Goal: Task Accomplishment & Management: Complete application form

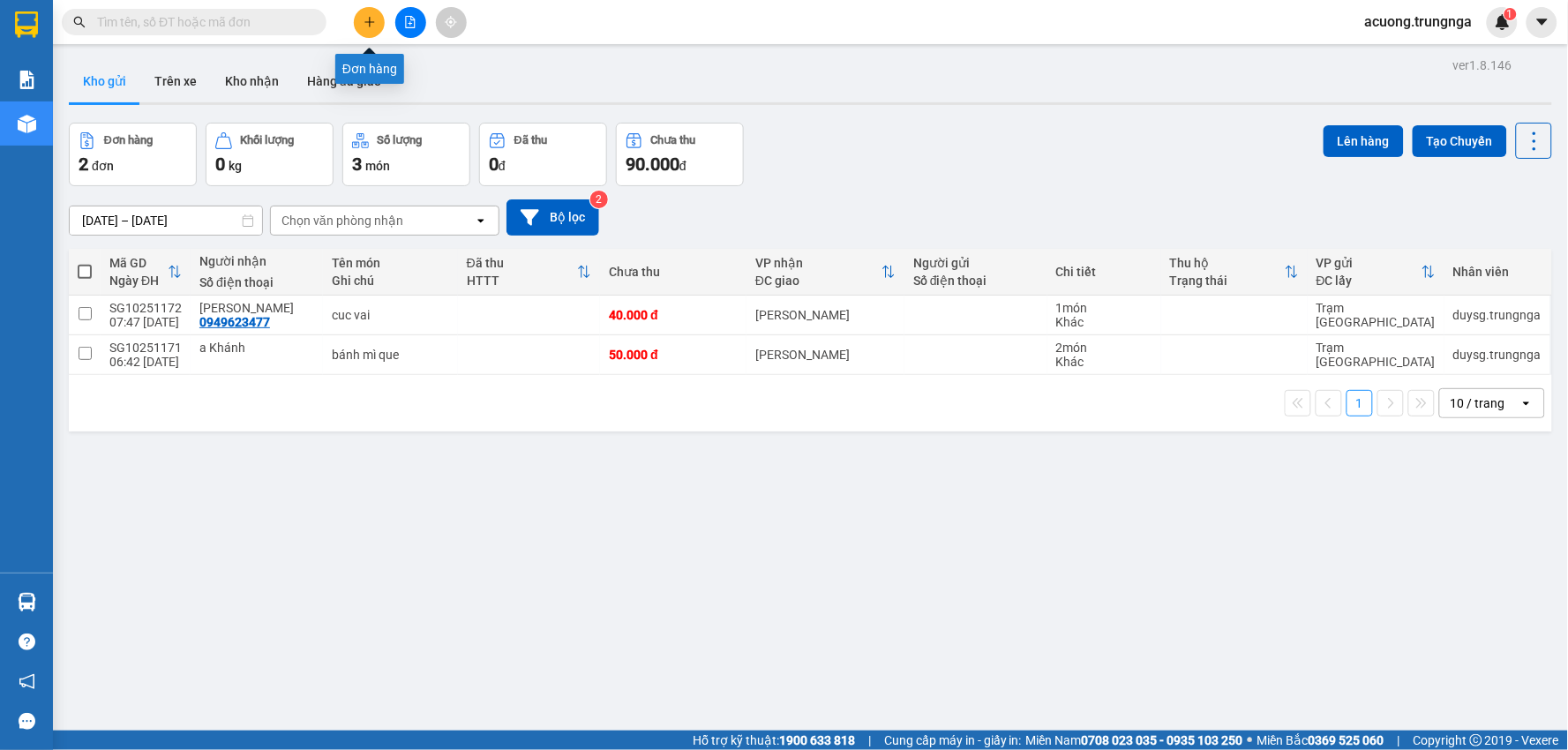
click at [380, 27] on button at bounding box center [369, 22] width 31 height 31
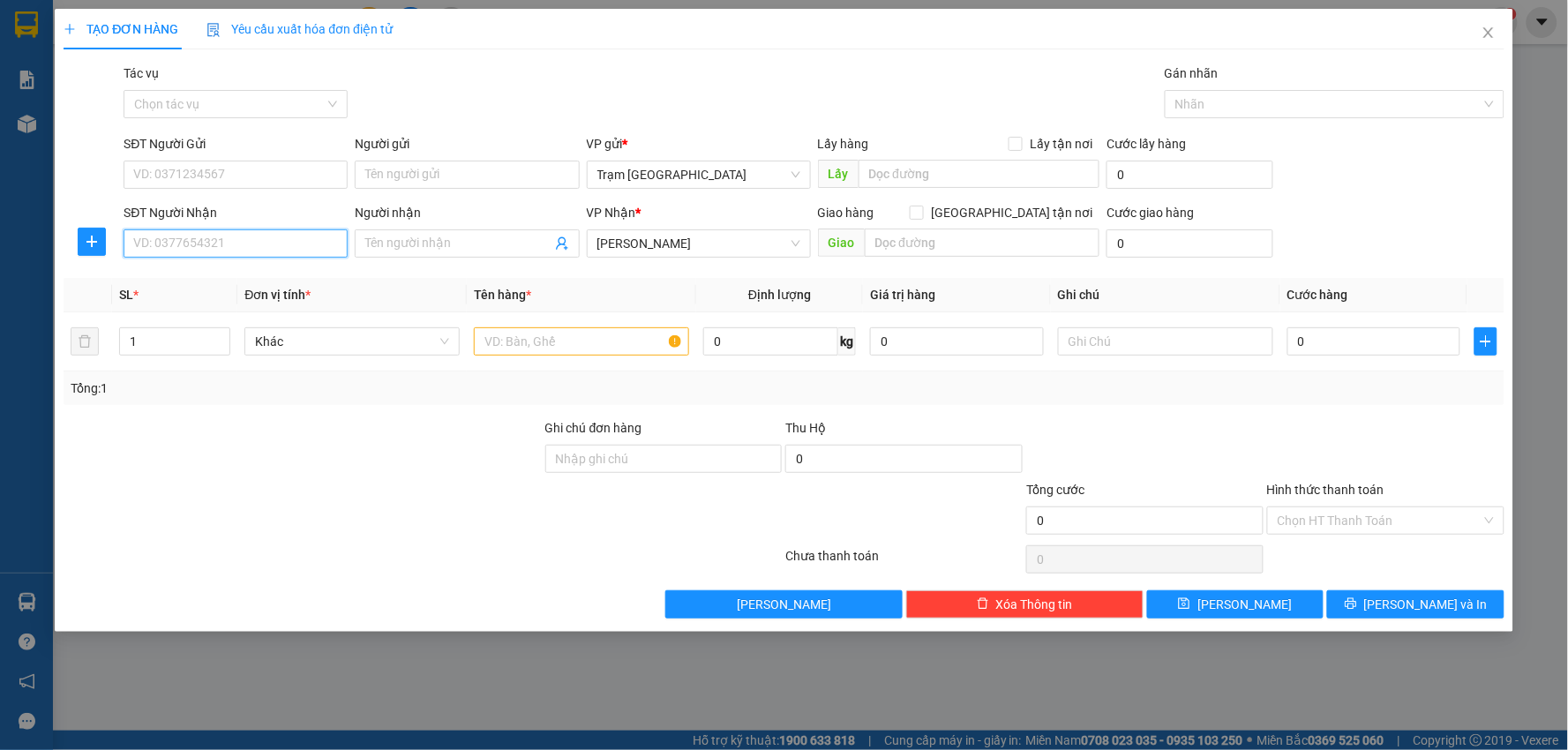
click at [324, 251] on input "SĐT Người Nhận" at bounding box center [235, 244] width 224 height 28
click at [215, 276] on div "0912043312" at bounding box center [235, 279] width 203 height 20
type input "0912043312"
type input "50.000"
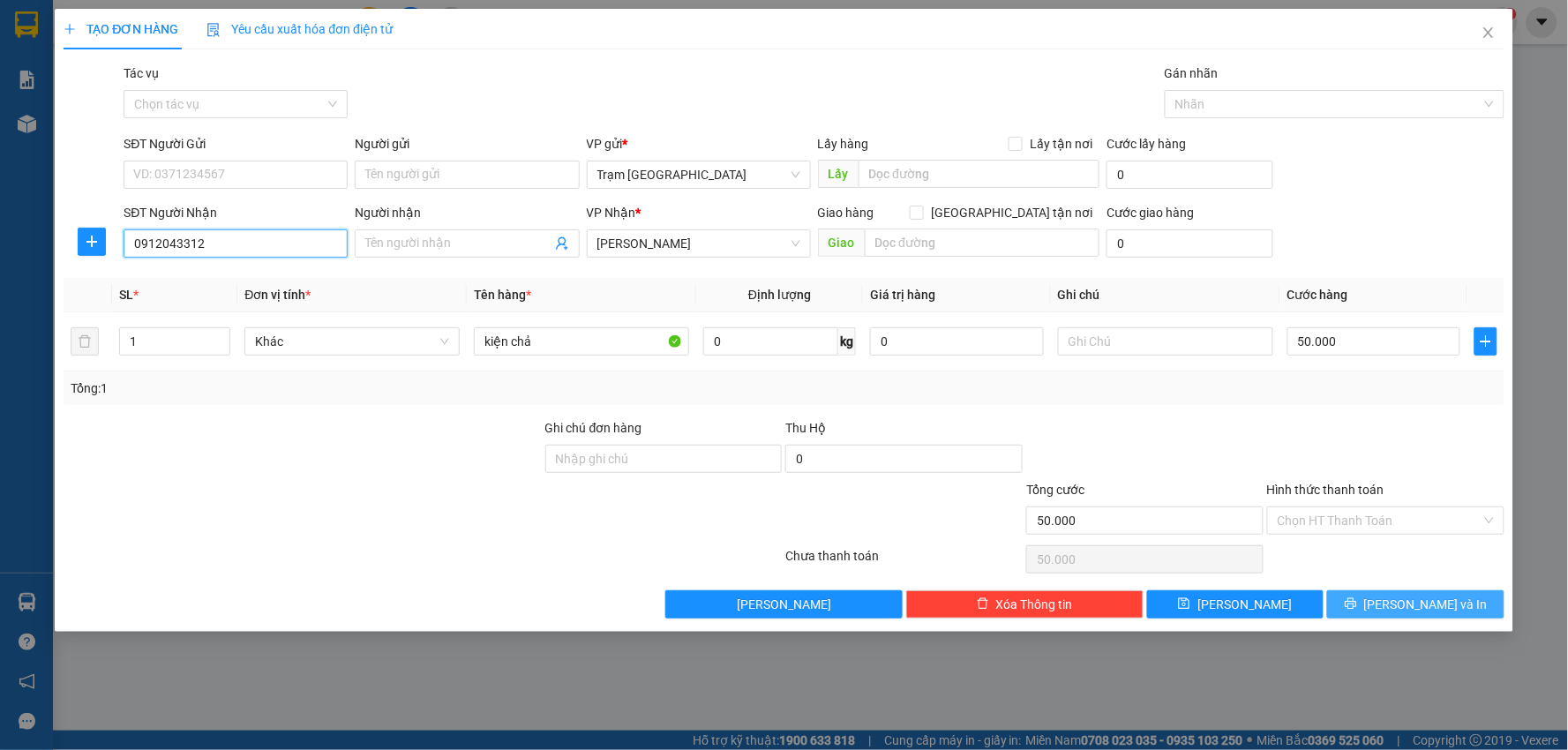
type input "0912043312"
click at [1414, 596] on span "[PERSON_NAME] và In" at bounding box center [1426, 605] width 123 height 20
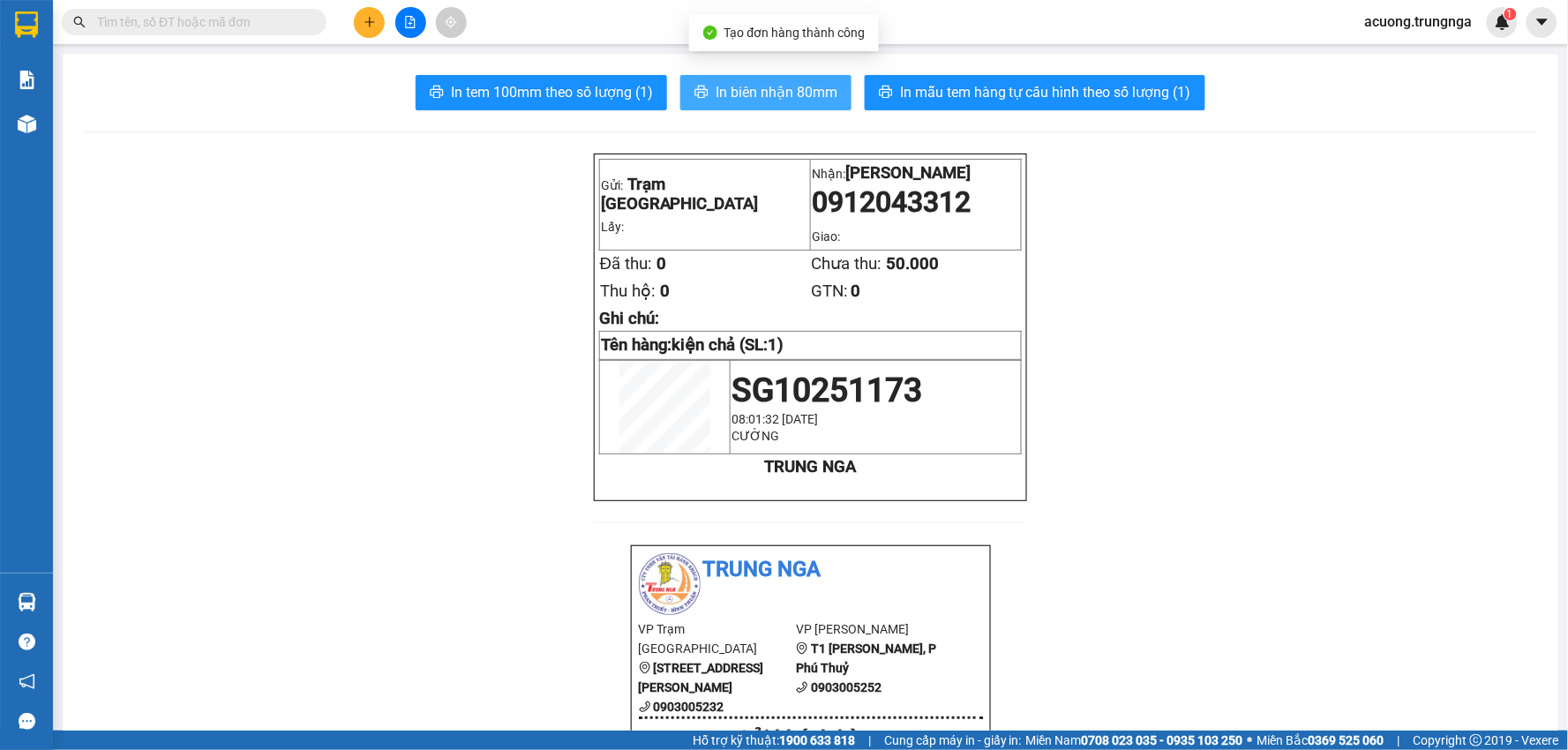
click at [779, 83] on span "In biên nhận 80mm" at bounding box center [776, 92] width 122 height 22
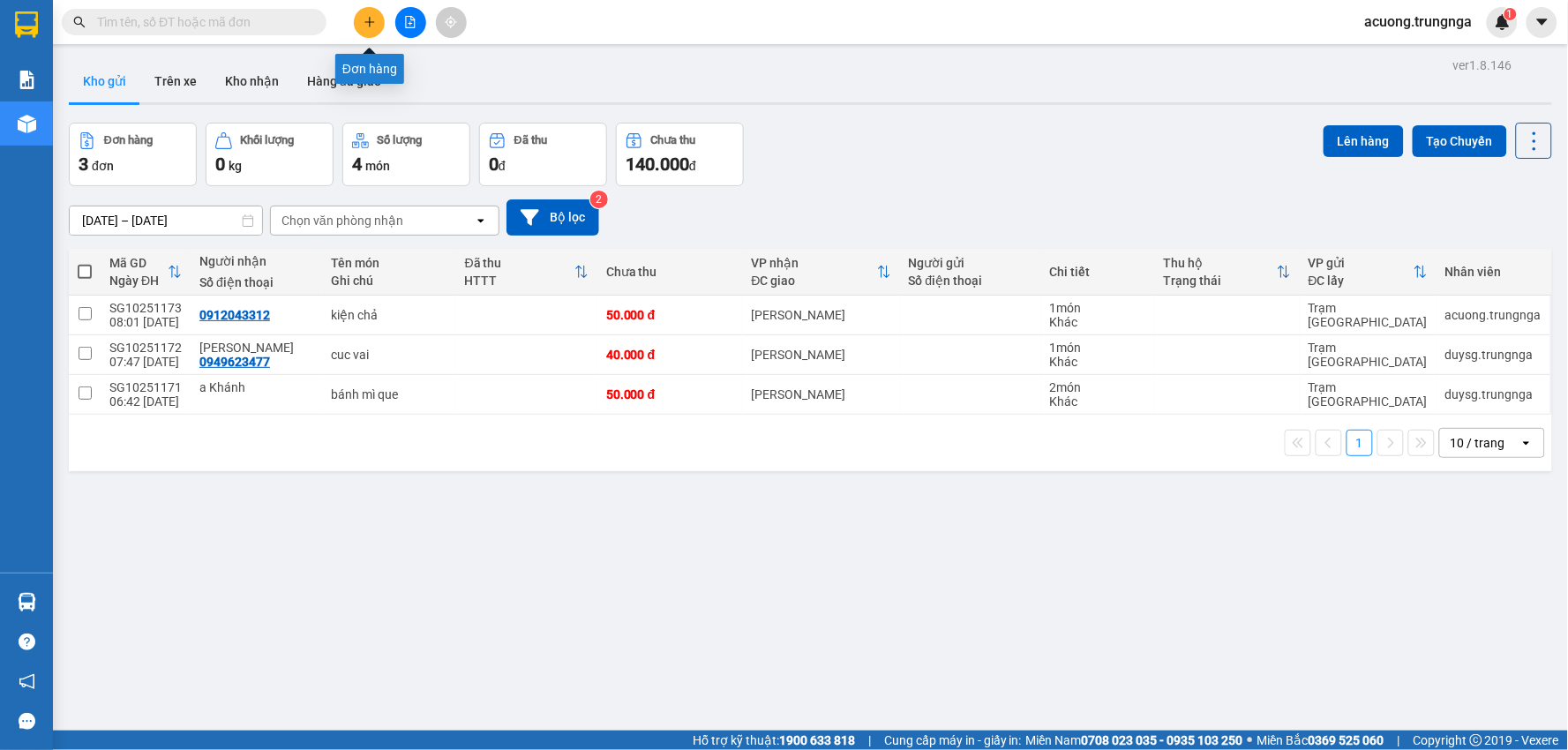
click at [375, 20] on icon "plus" at bounding box center [370, 22] width 12 height 12
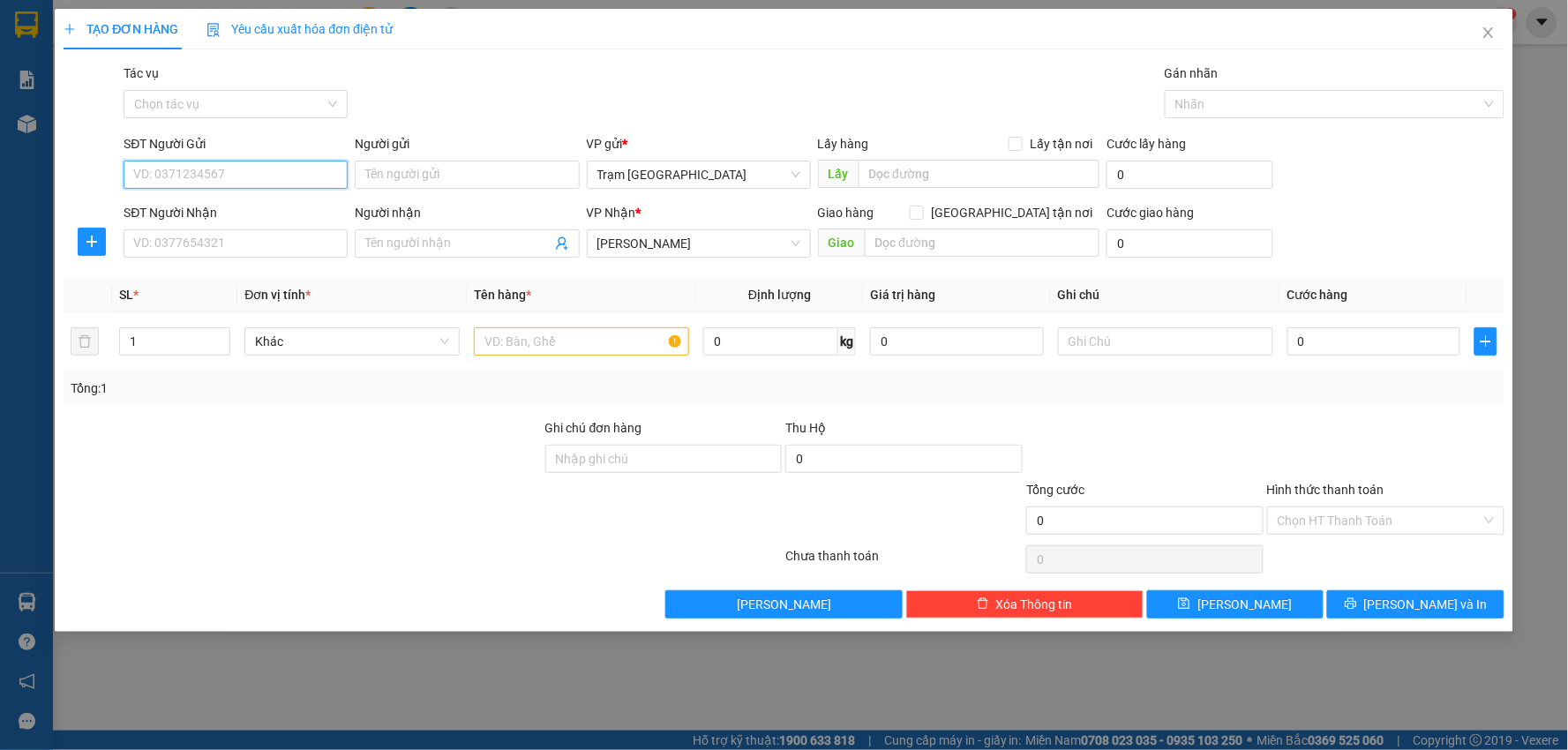
type input "0"
click at [289, 265] on div "SĐT Người Nhận VD: 0377654321" at bounding box center [235, 234] width 224 height 62
click at [294, 253] on input "SĐT Người Nhận" at bounding box center [235, 244] width 224 height 28
click at [287, 282] on div "0343601865 - Tâm" at bounding box center [235, 279] width 203 height 20
type input "0343601865"
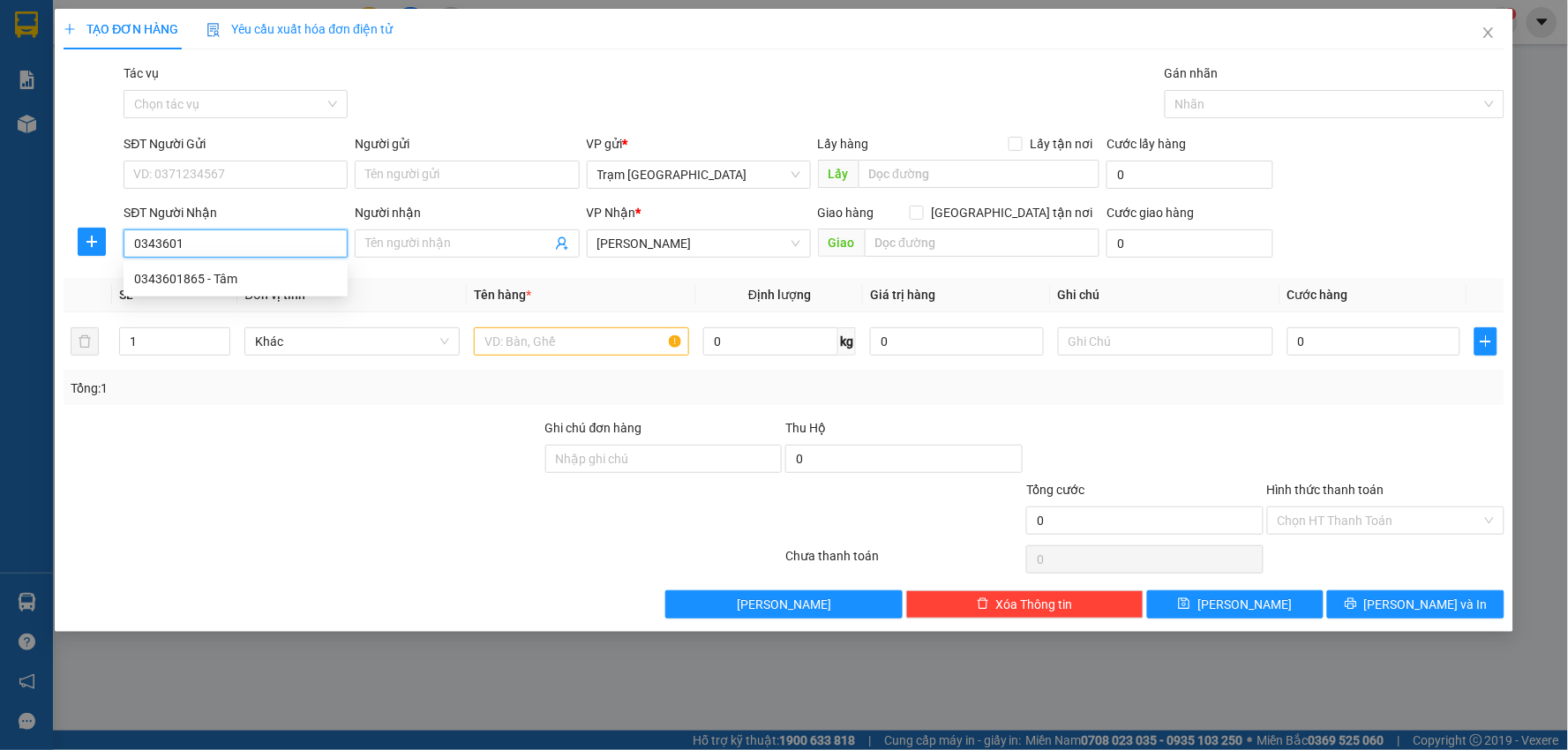
type input "Tâm"
type input "40.000"
type input "0343601865"
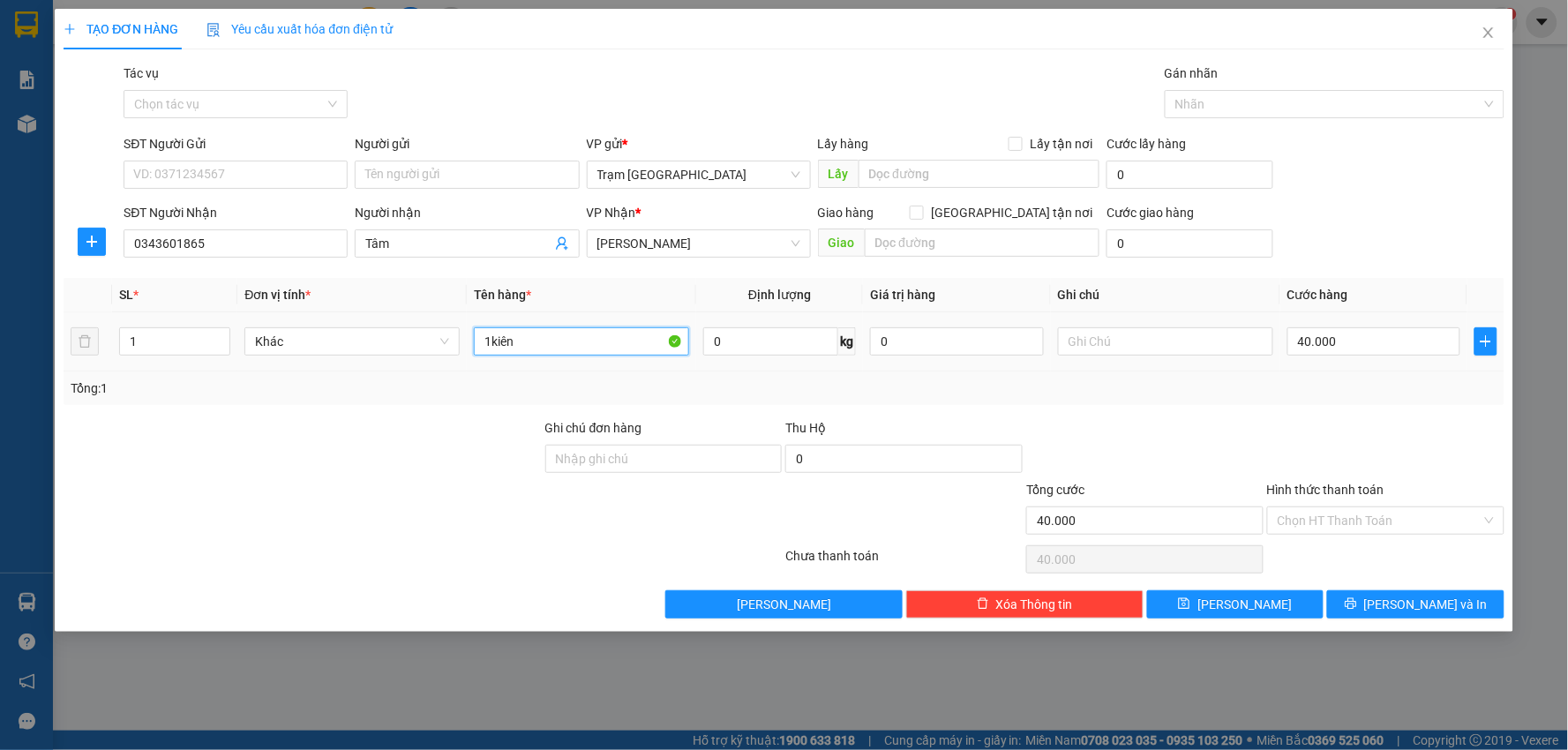
click at [540, 331] on input "1kiên" at bounding box center [581, 341] width 216 height 28
type input "1"
type input "1 bao 1 thung"
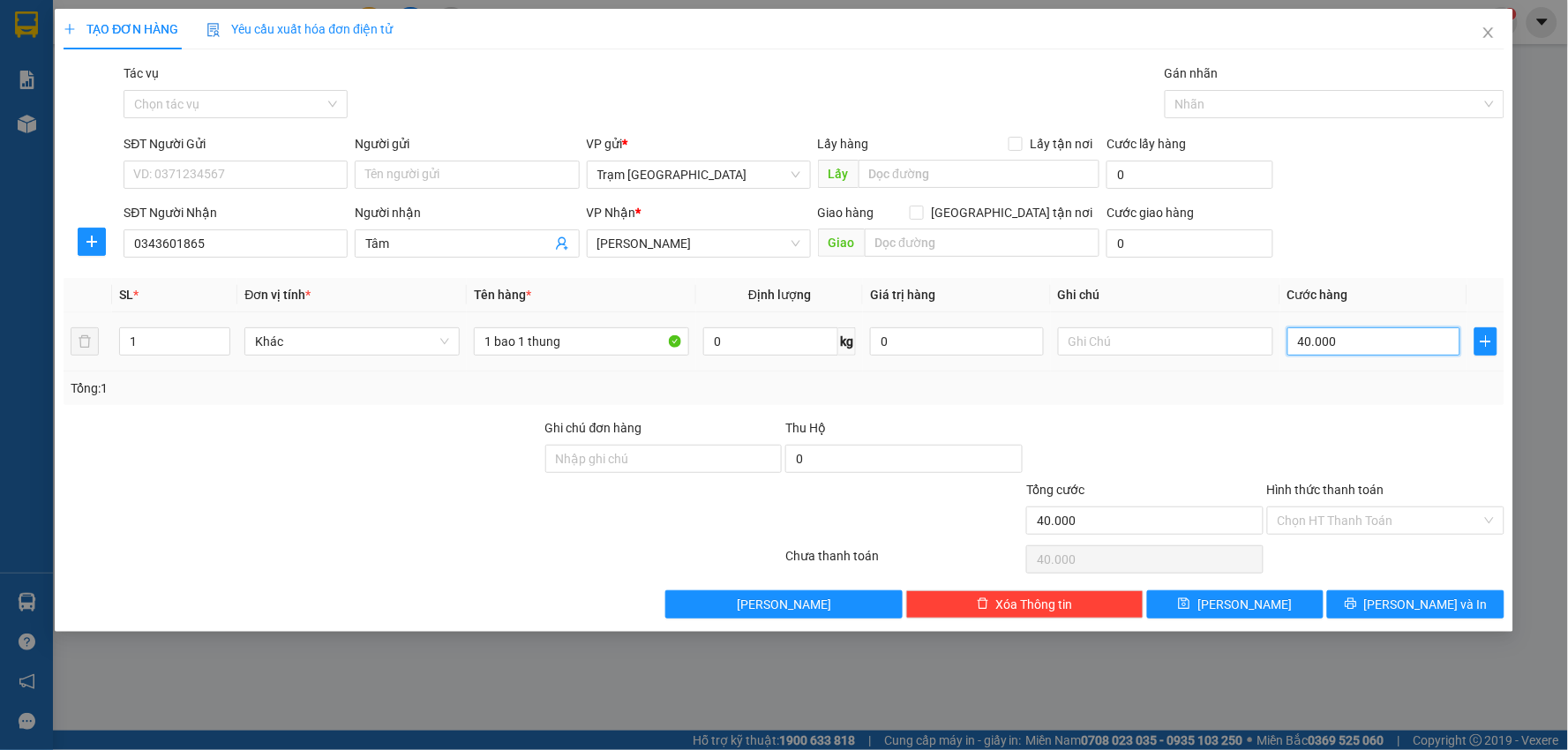
click at [1374, 336] on input "40.000" at bounding box center [1375, 341] width 174 height 28
type input "0"
type input "7"
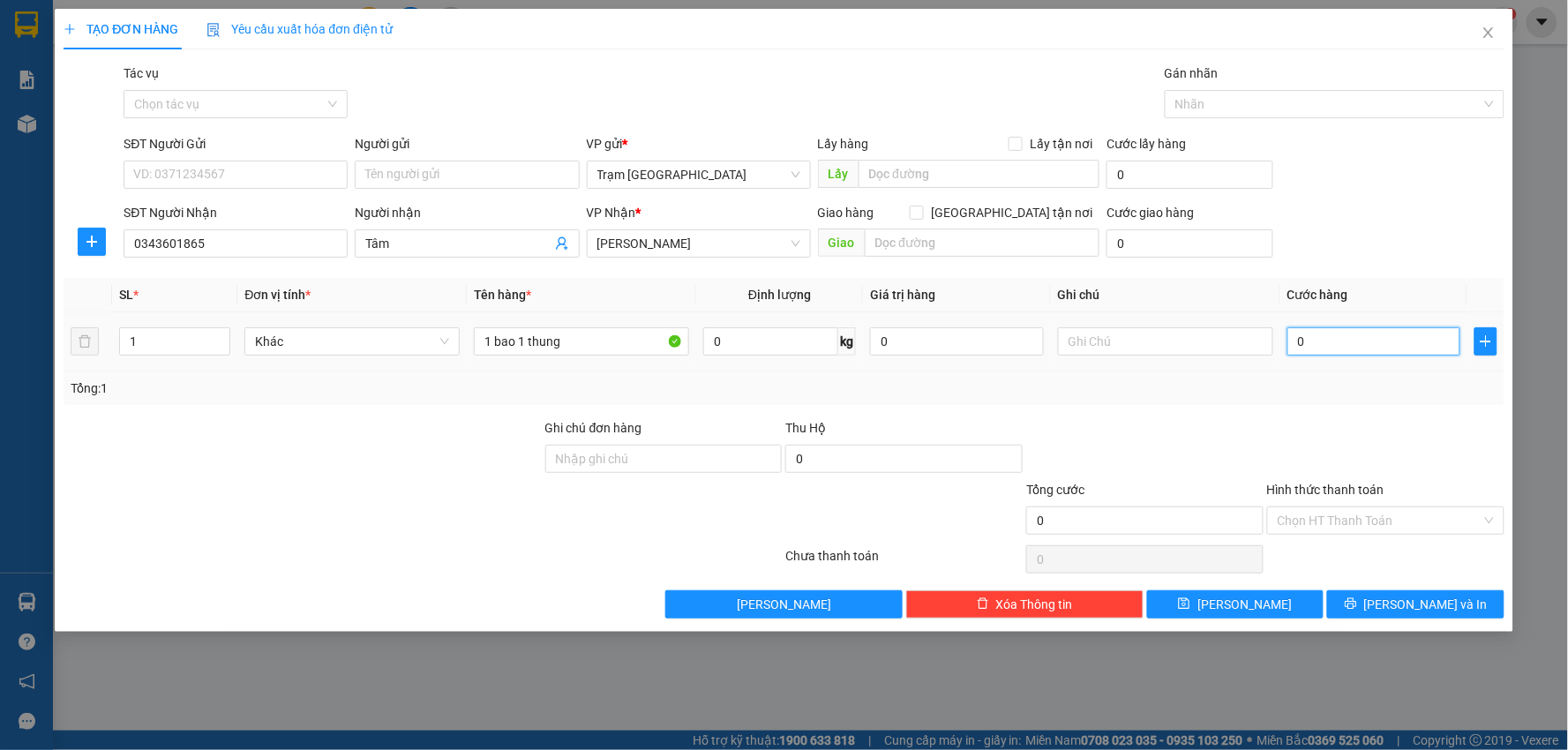
type input "7"
type input "007"
type input "70"
type input "0.070"
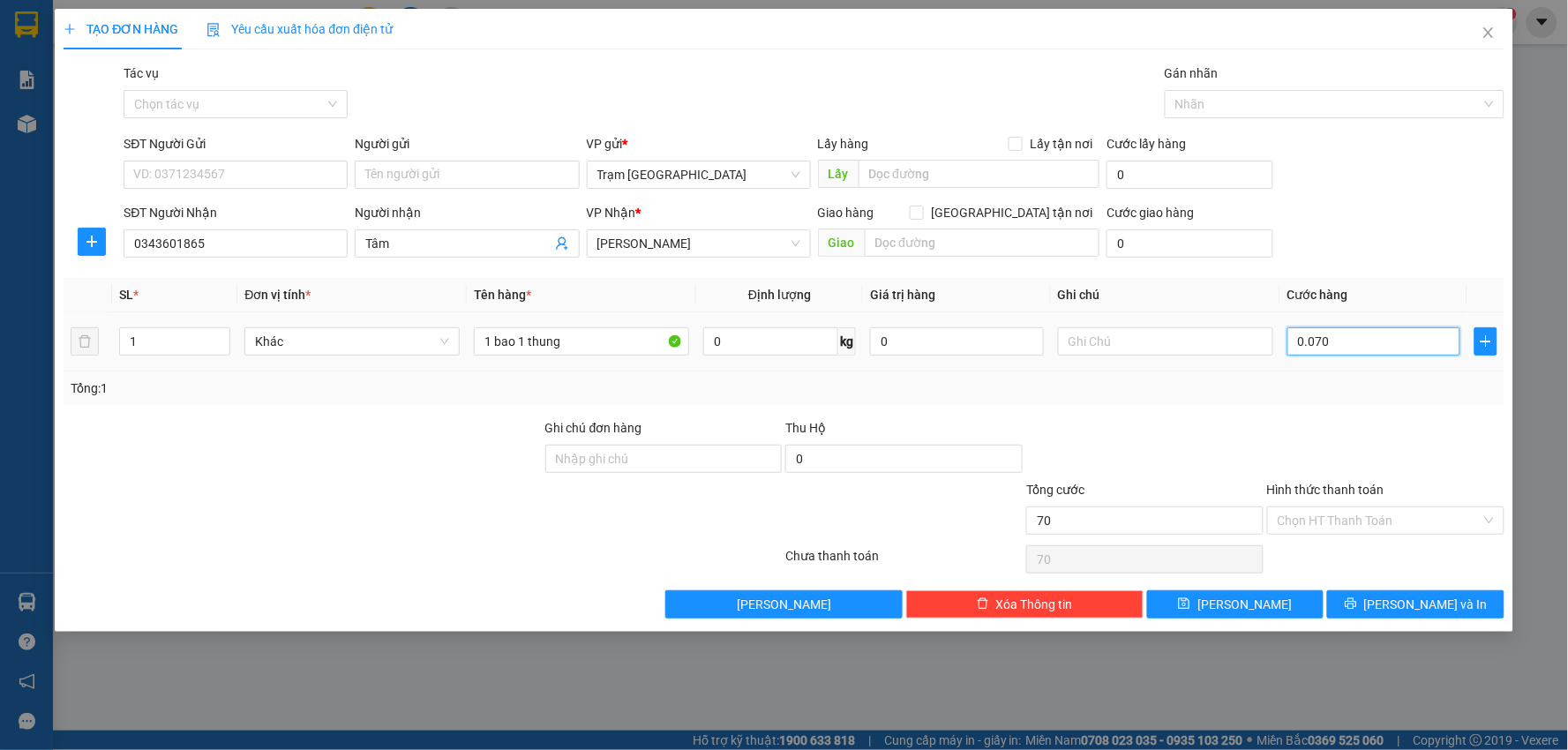
type input "700"
type input "00.700"
type input "7.000"
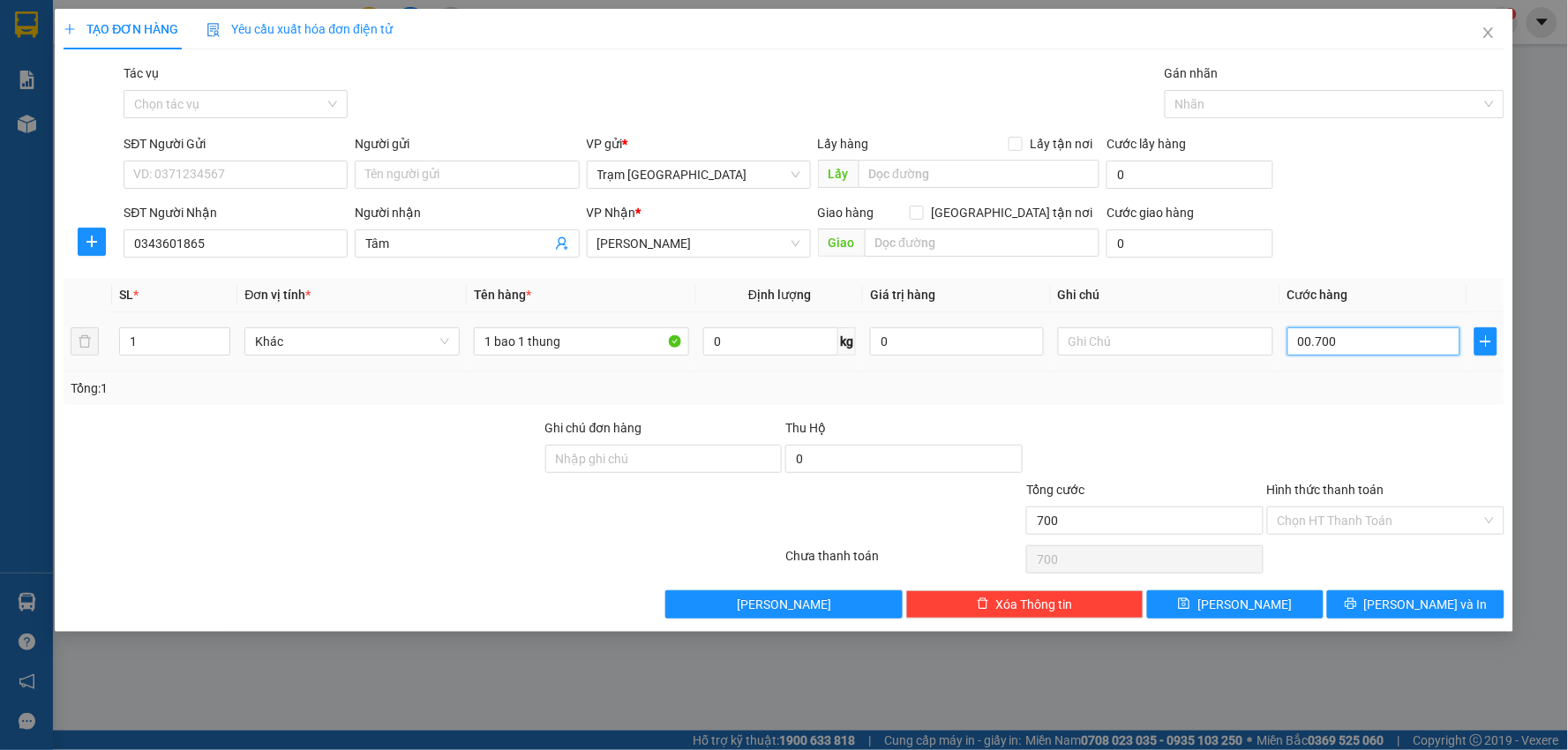
type input "0.007.000"
type input "70.000"
type input "0.070.000"
type input "70.000"
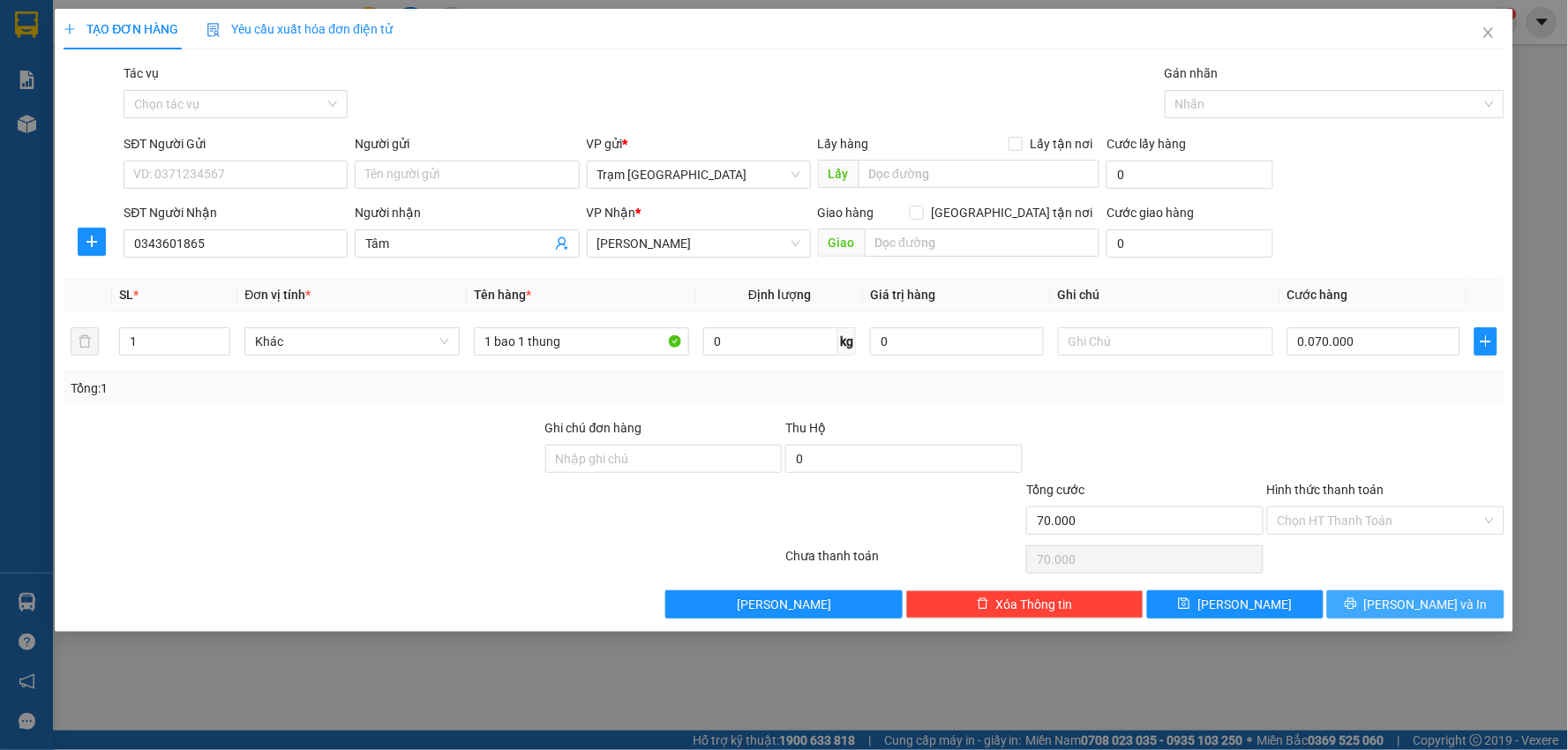
type input "70.000"
click at [1436, 592] on button "[PERSON_NAME] và In" at bounding box center [1416, 605] width 177 height 28
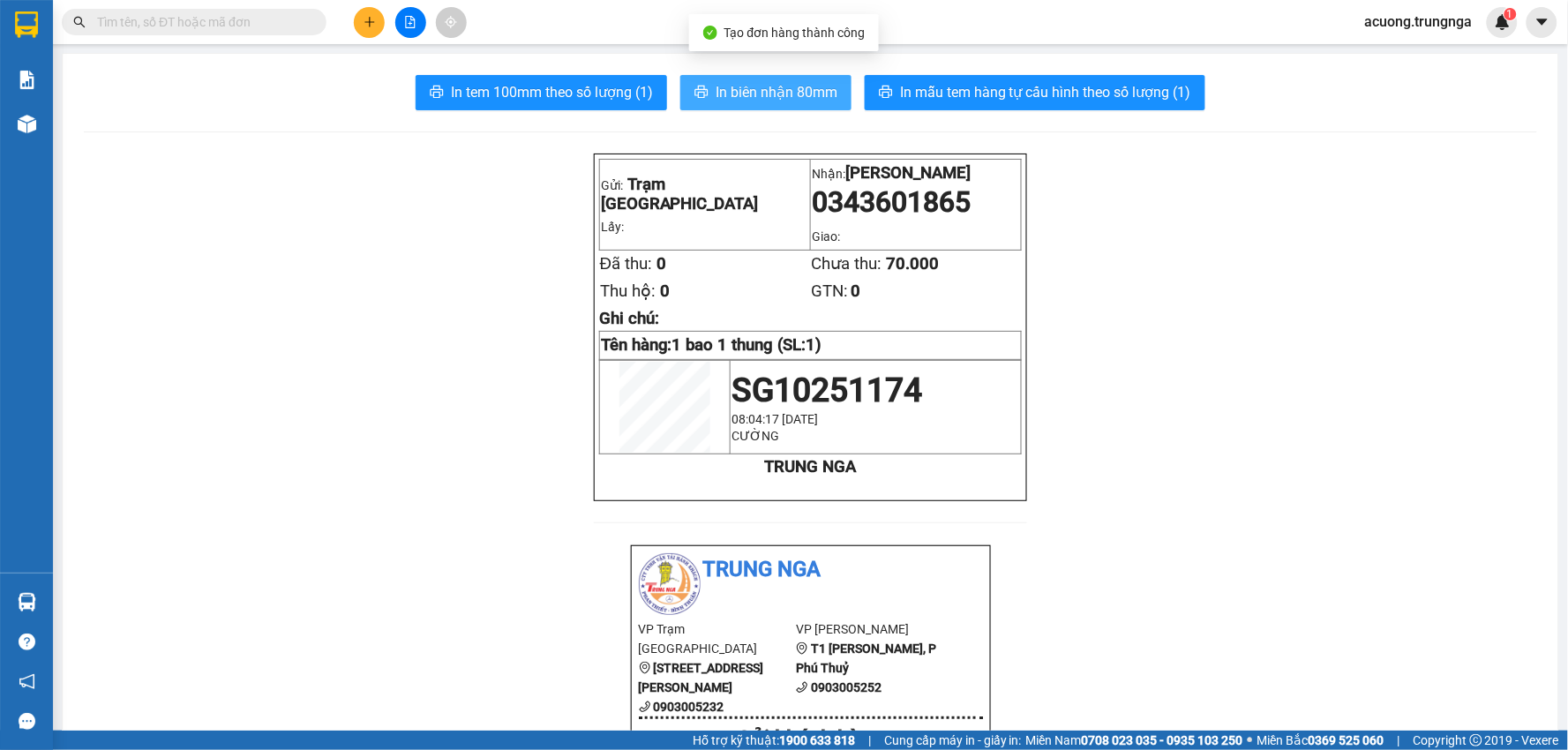
click at [733, 100] on span "In biên nhận 80mm" at bounding box center [776, 92] width 122 height 22
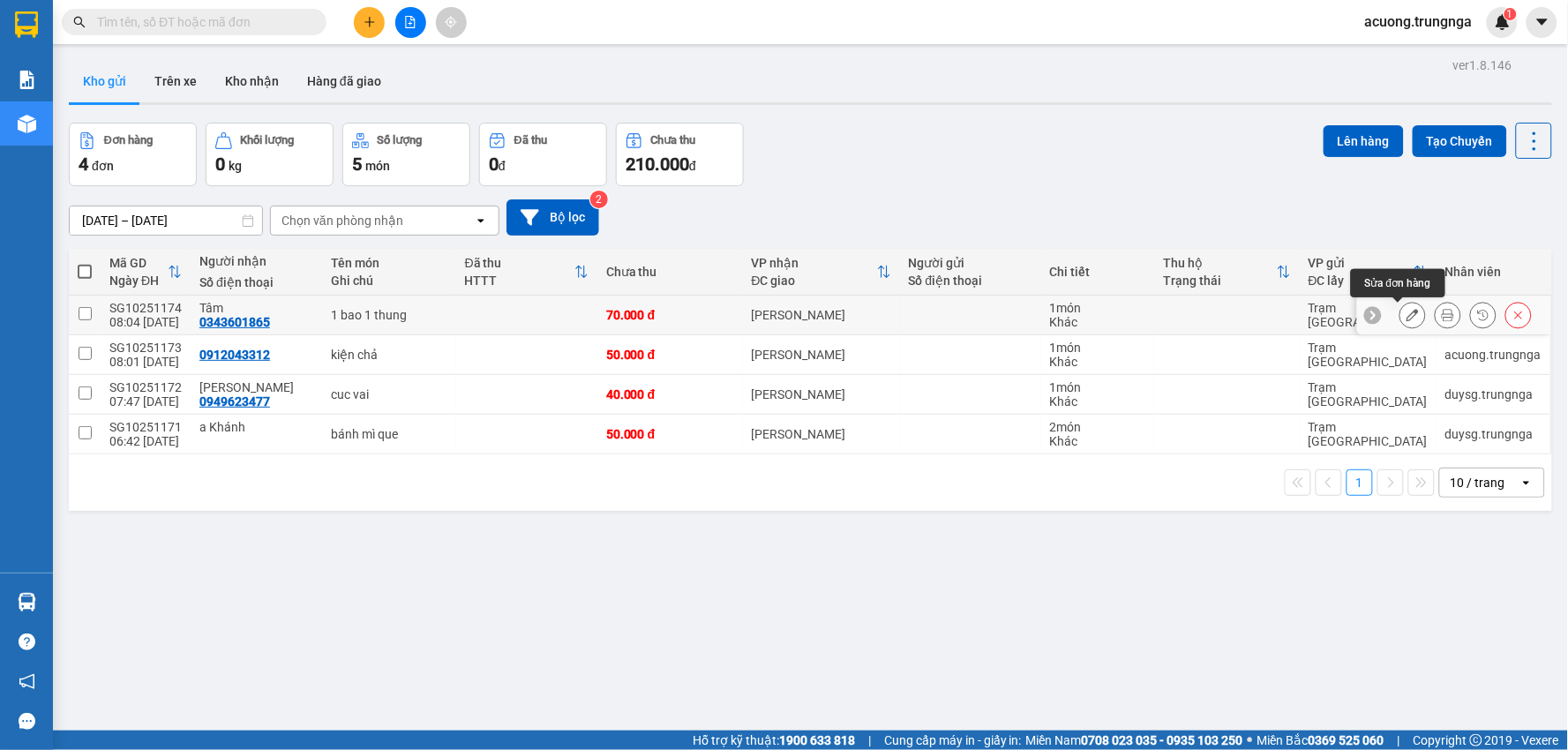
click at [1407, 319] on icon at bounding box center [1413, 315] width 12 height 12
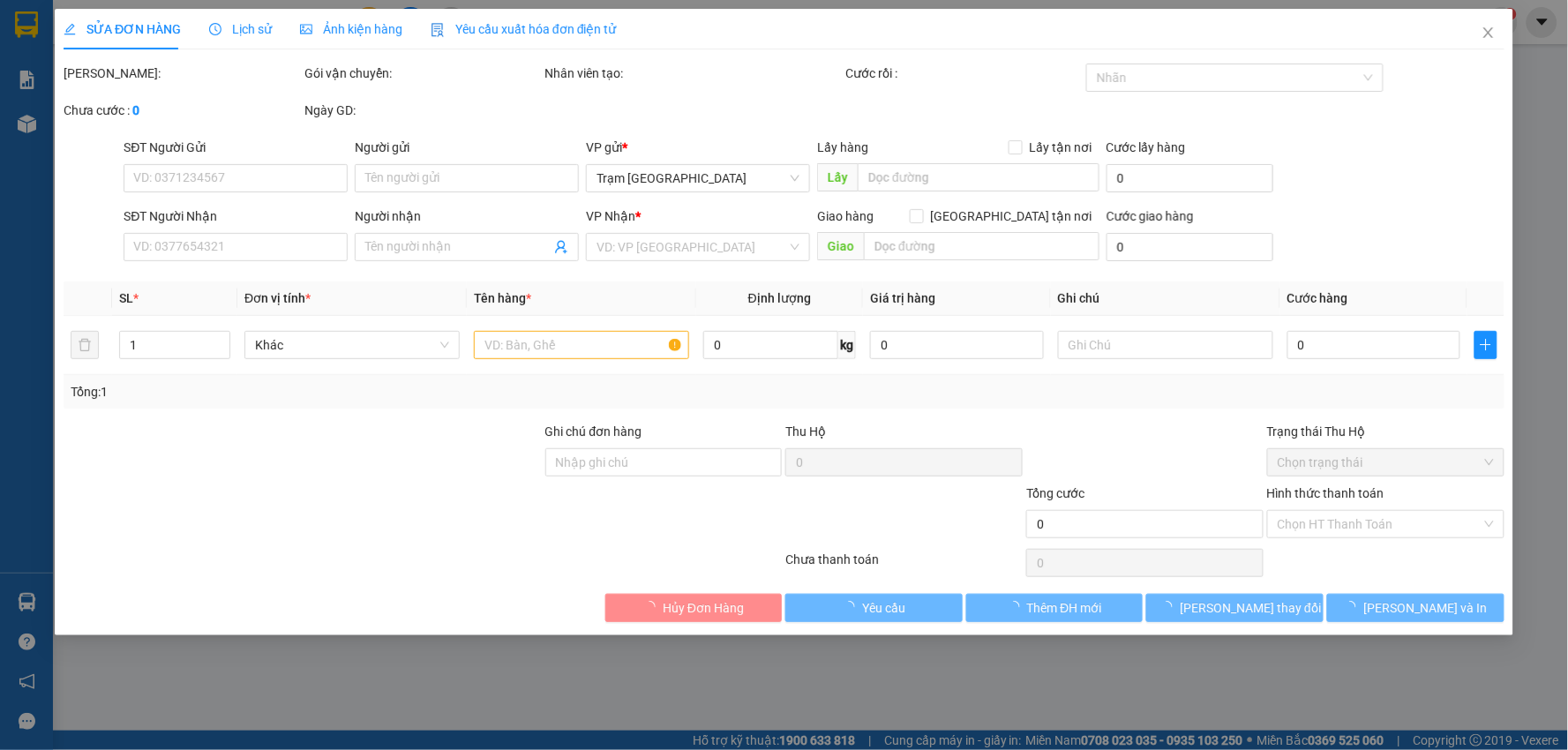
type input "0343601865"
type input "Tâm"
type input "70.000"
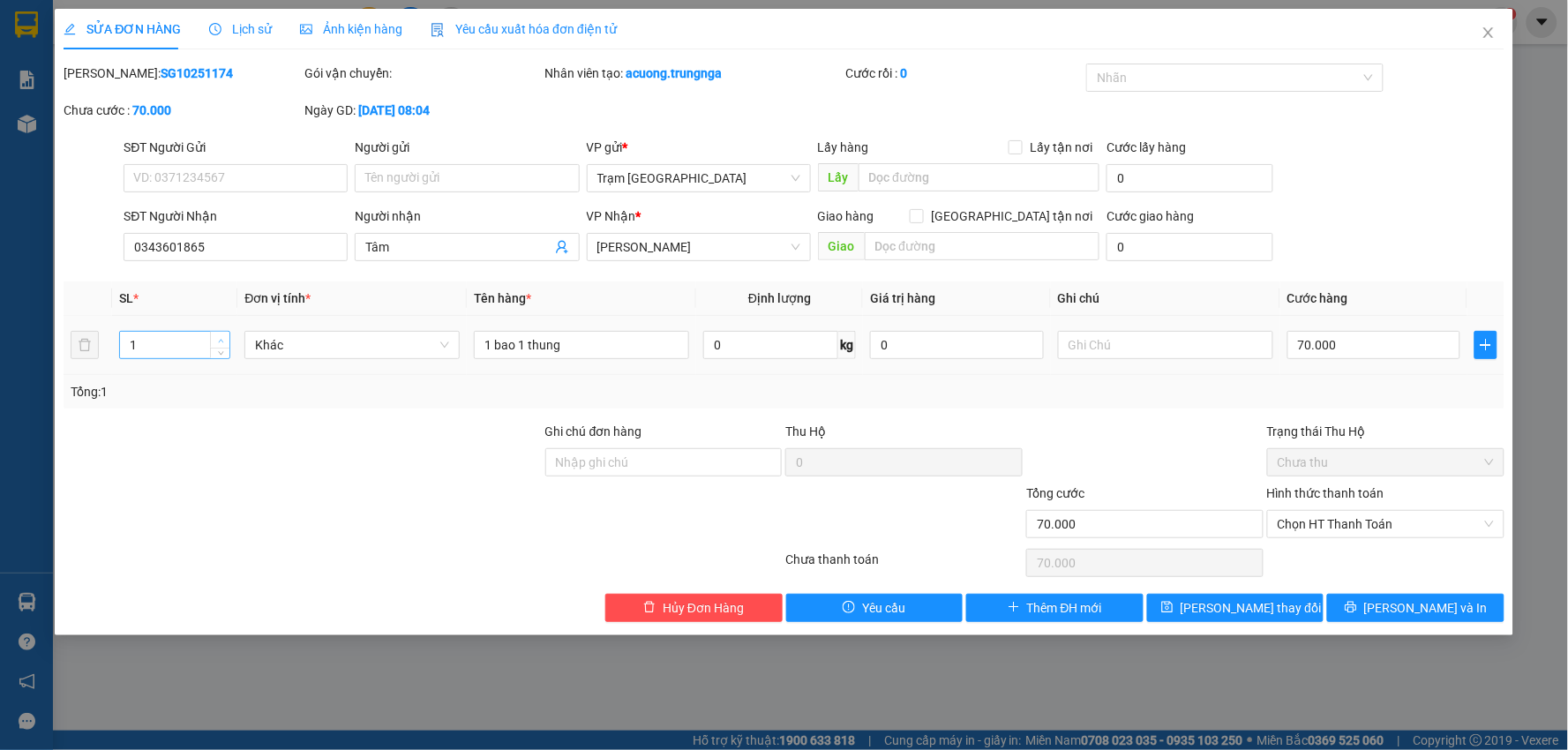
type input "2"
click at [225, 340] on span "up" at bounding box center [221, 340] width 11 height 11
click at [1284, 607] on button "[PERSON_NAME] thay đổi" at bounding box center [1236, 608] width 177 height 28
